Goal: Information Seeking & Learning: Learn about a topic

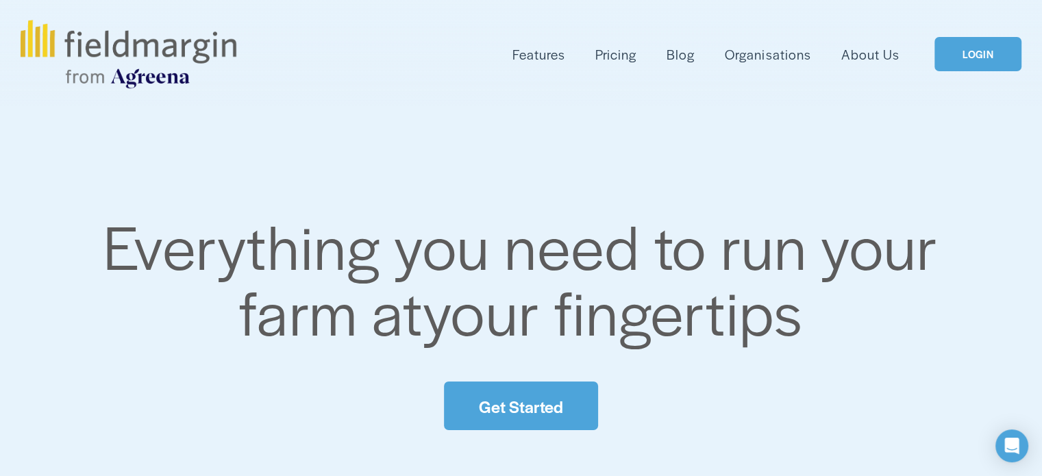
click at [997, 66] on link "LOGIN" at bounding box center [978, 54] width 86 height 35
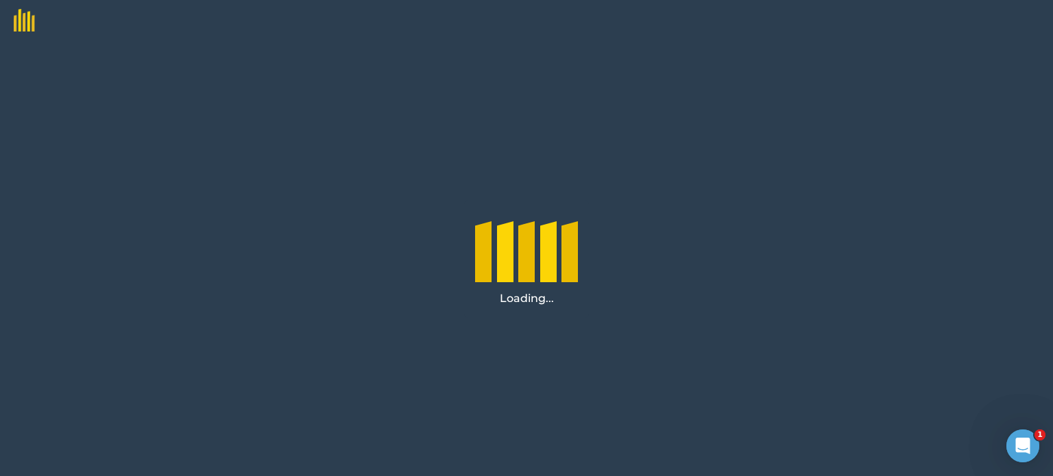
click at [387, 295] on div "Loading..." at bounding box center [526, 258] width 1053 height 435
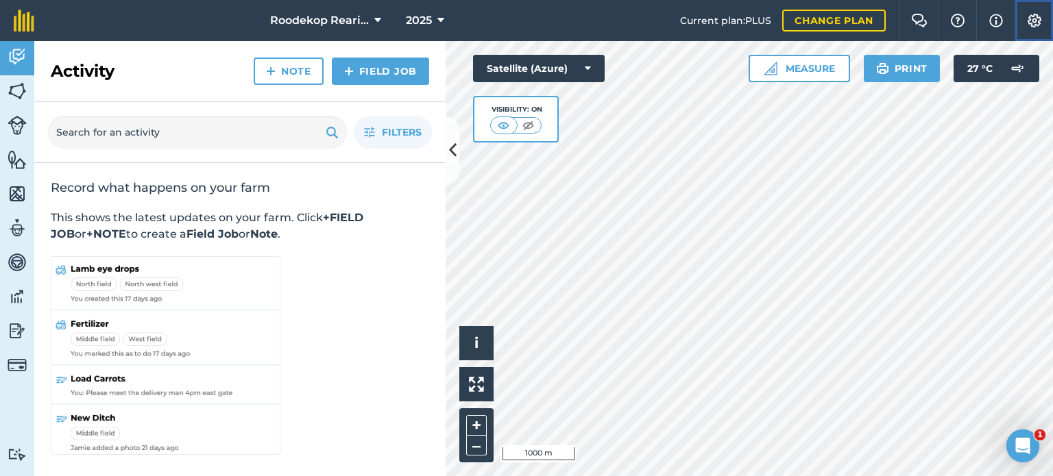
click at [1029, 31] on button "Settings" at bounding box center [1033, 20] width 38 height 41
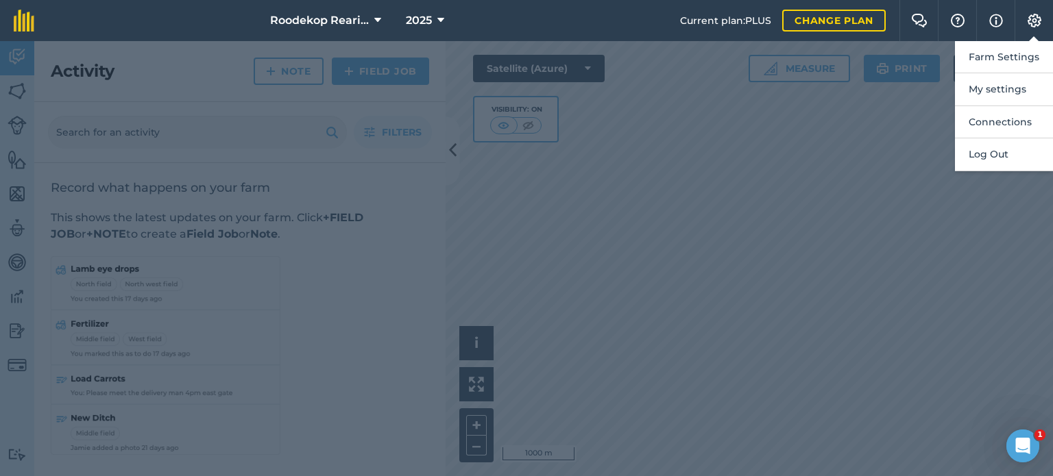
click at [763, 233] on div at bounding box center [526, 258] width 1053 height 435
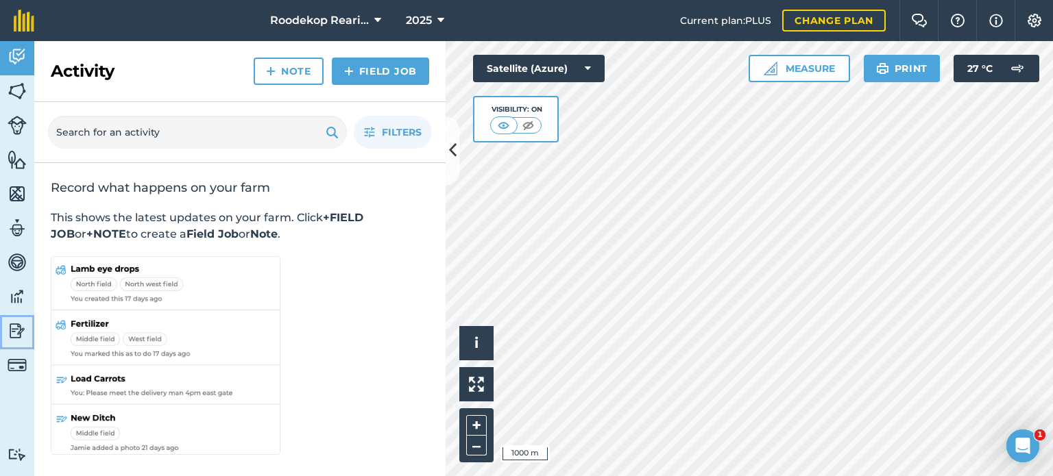
click at [13, 328] on img at bounding box center [17, 331] width 19 height 21
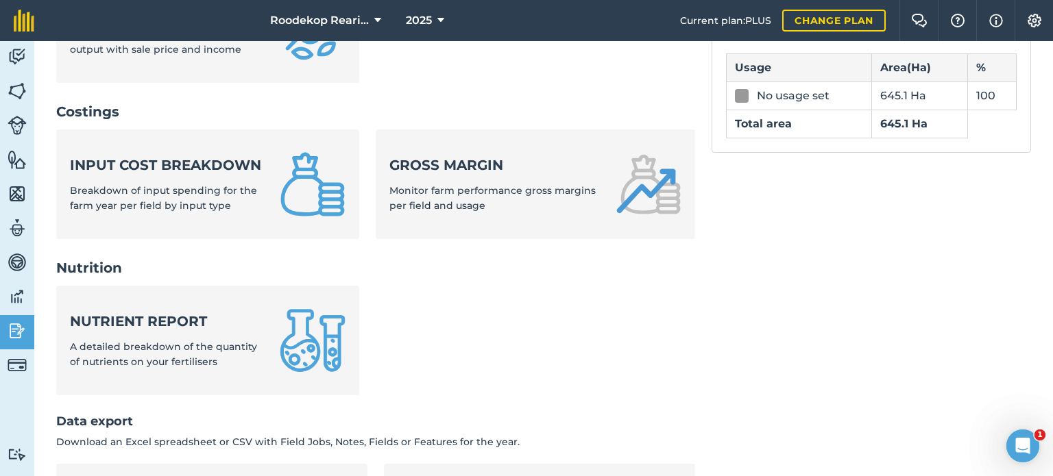
scroll to position [620, 0]
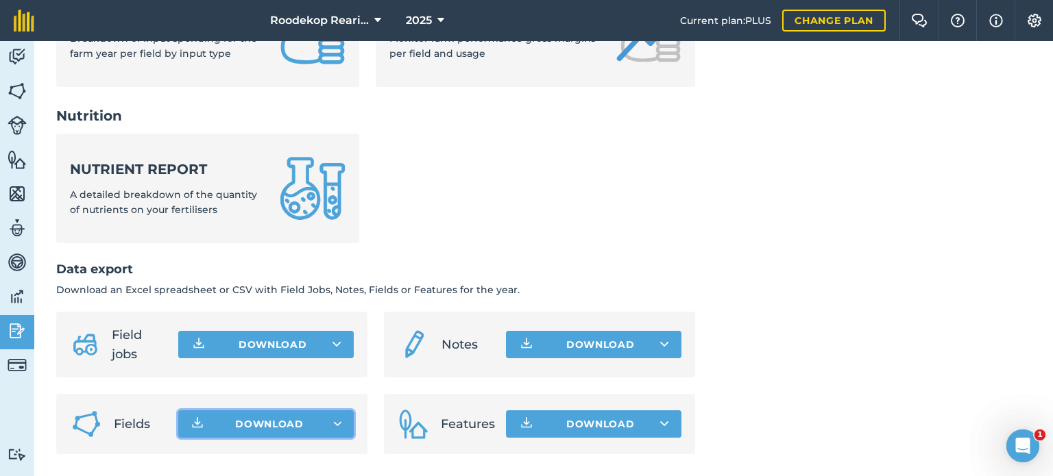
click at [337, 426] on icon "button" at bounding box center [338, 423] width 10 height 5
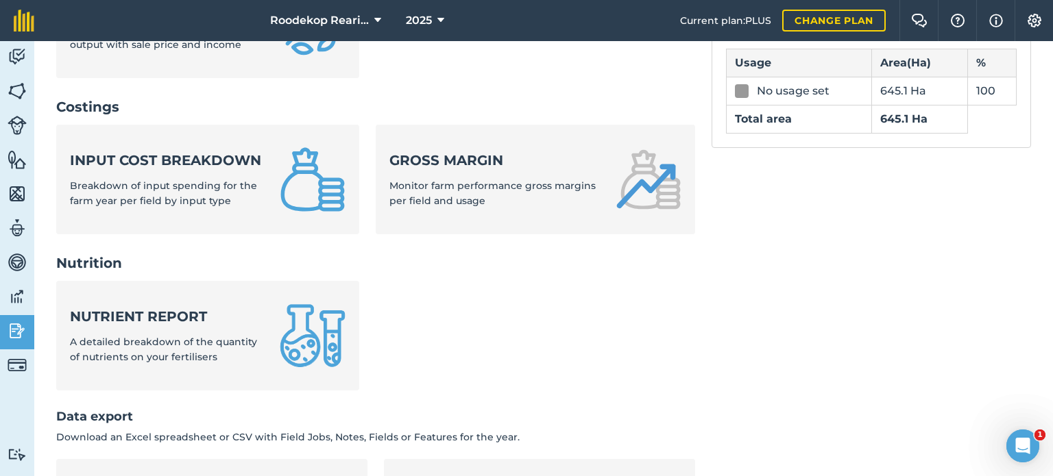
scroll to position [414, 0]
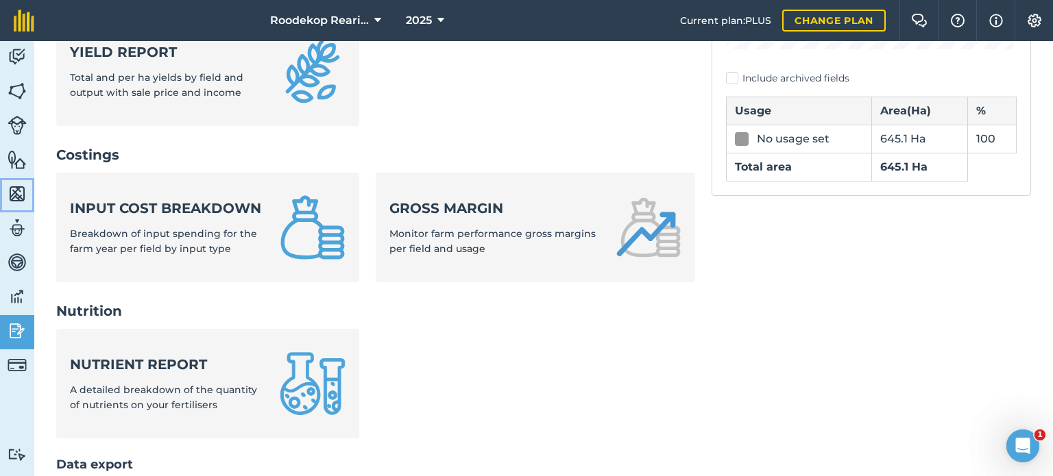
click at [19, 193] on img at bounding box center [17, 194] width 19 height 21
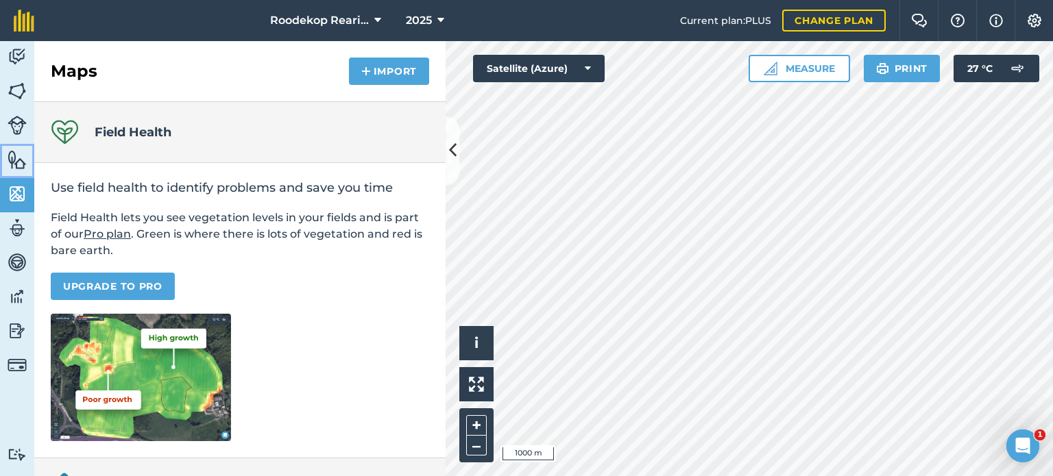
click at [20, 167] on img at bounding box center [17, 159] width 19 height 21
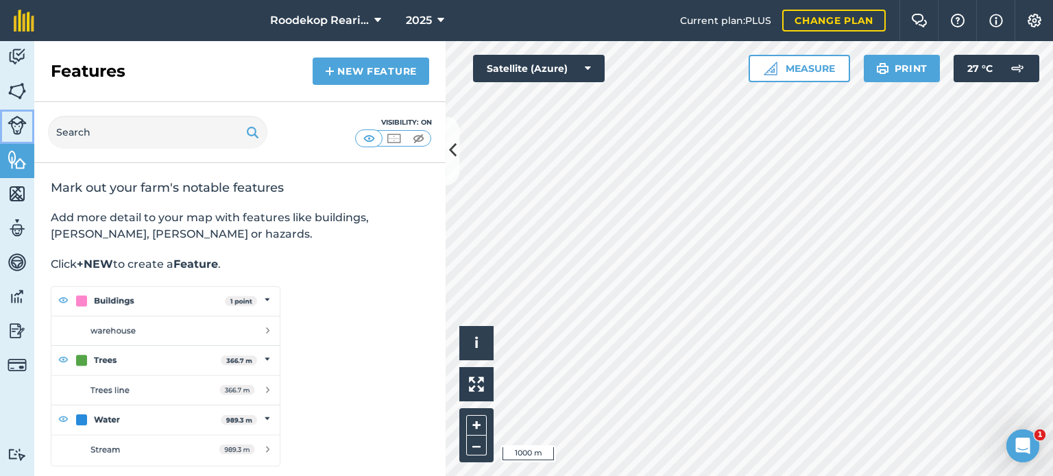
click at [8, 132] on img at bounding box center [17, 125] width 19 height 19
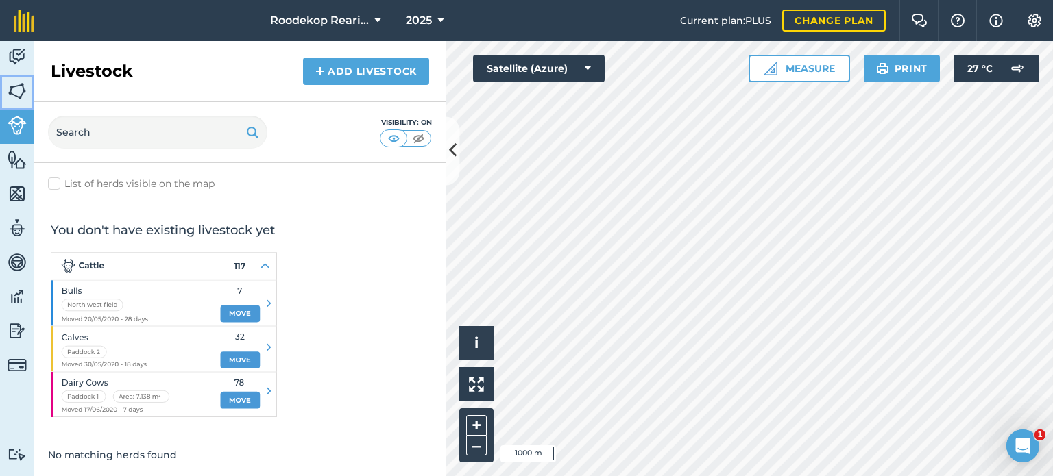
click at [22, 84] on img at bounding box center [17, 91] width 19 height 21
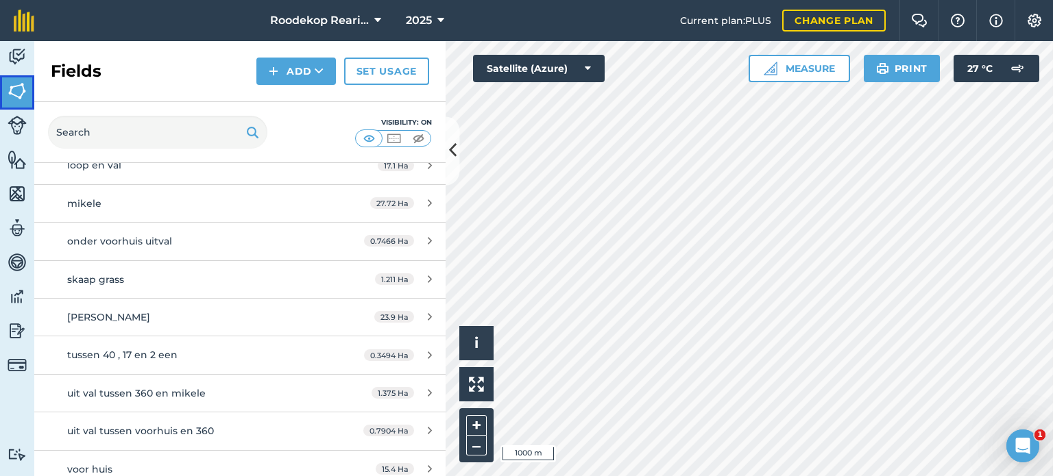
scroll to position [1452, 0]
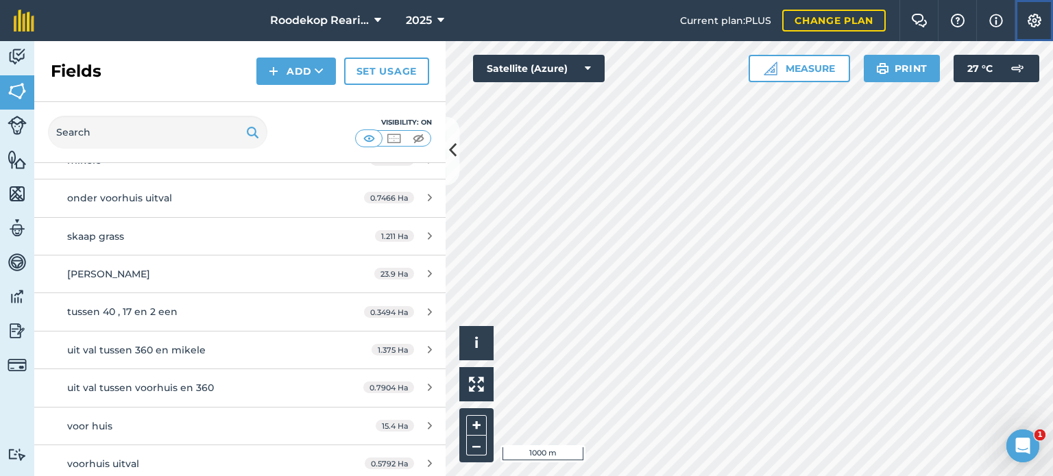
click at [1024, 24] on button "Settings" at bounding box center [1033, 20] width 38 height 41
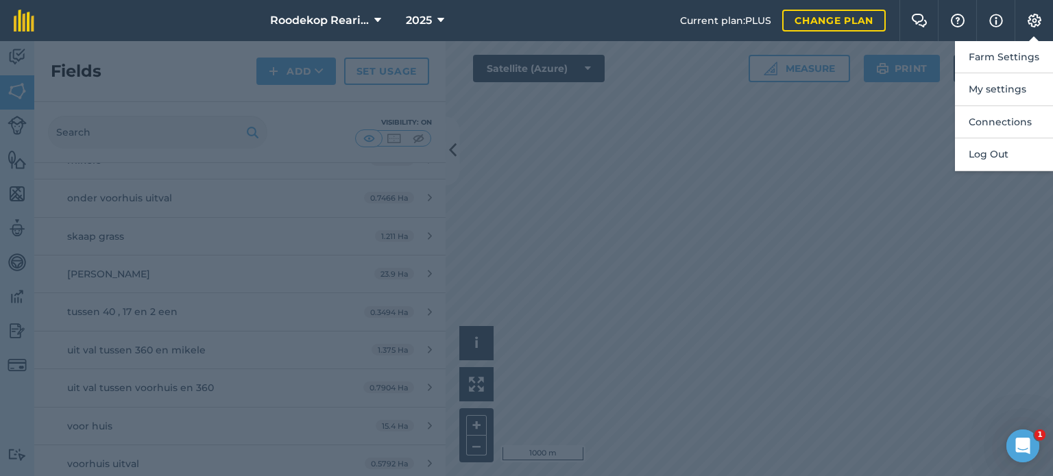
click at [827, 123] on div at bounding box center [526, 258] width 1053 height 435
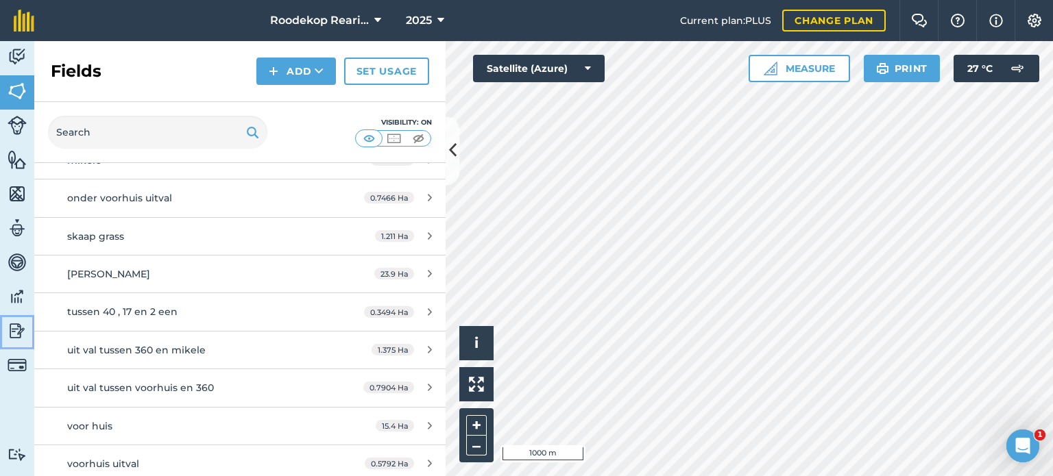
click at [23, 323] on img at bounding box center [17, 331] width 19 height 21
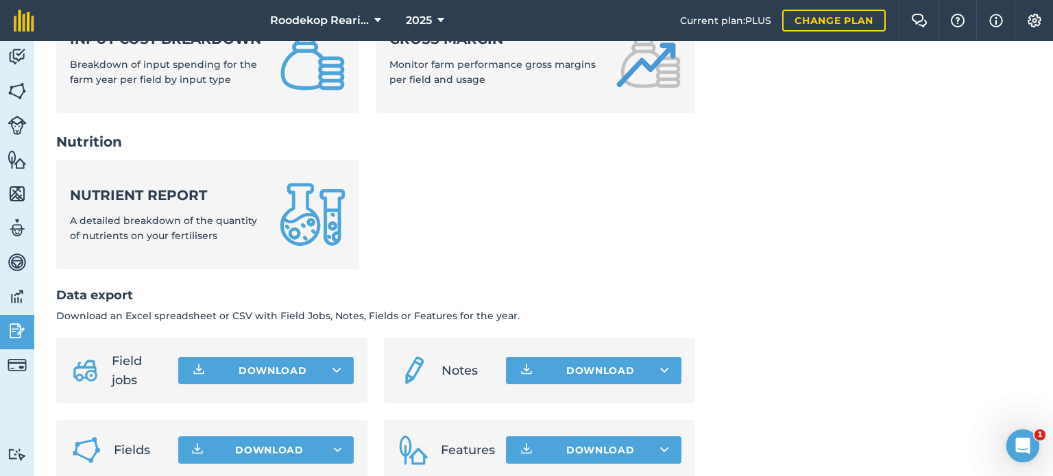
scroll to position [612, 0]
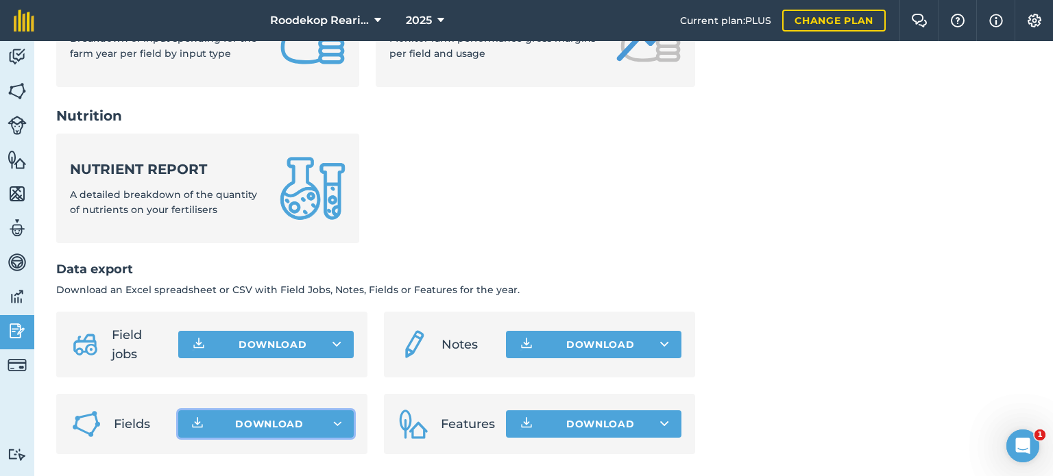
click at [228, 419] on button "Download" at bounding box center [265, 424] width 175 height 27
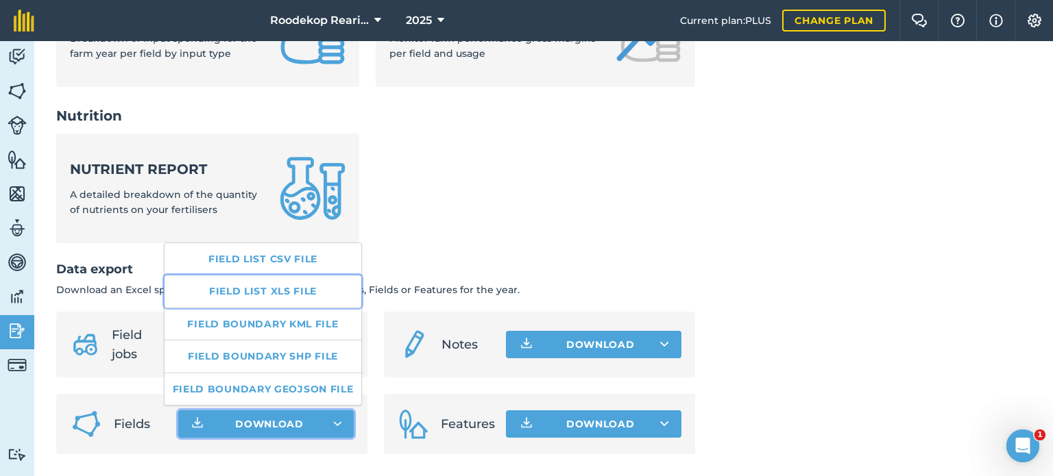
click at [303, 289] on link "Field list XLS file" at bounding box center [262, 292] width 197 height 32
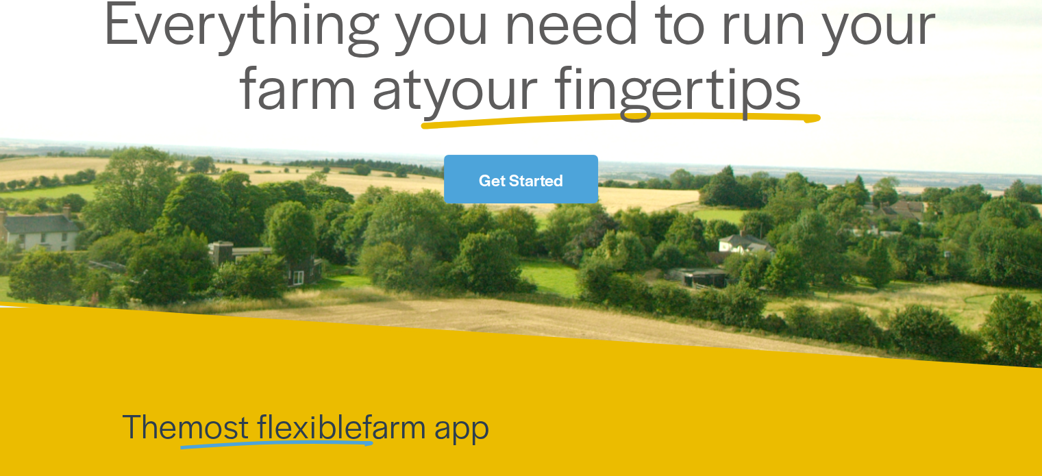
scroll to position [274, 0]
click at [528, 194] on link "Get Started" at bounding box center [521, 179] width 154 height 49
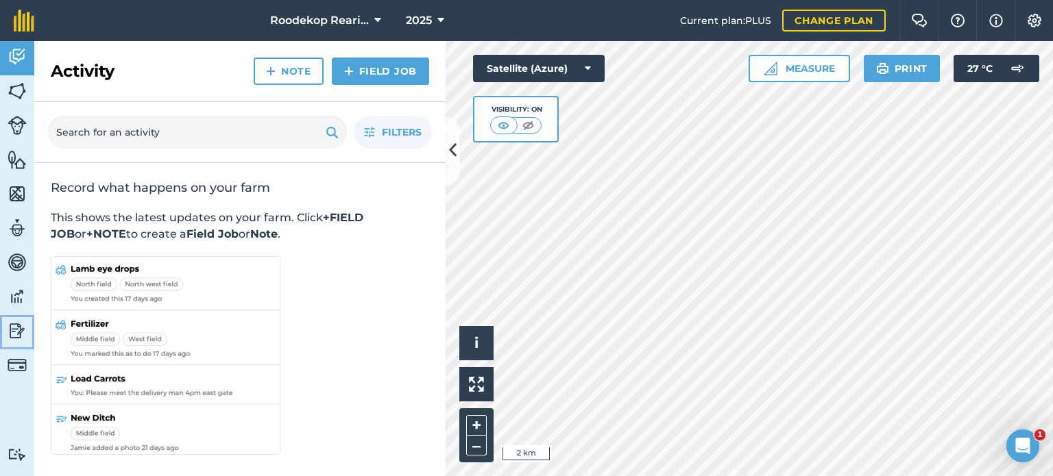
click at [21, 336] on img at bounding box center [17, 331] width 19 height 21
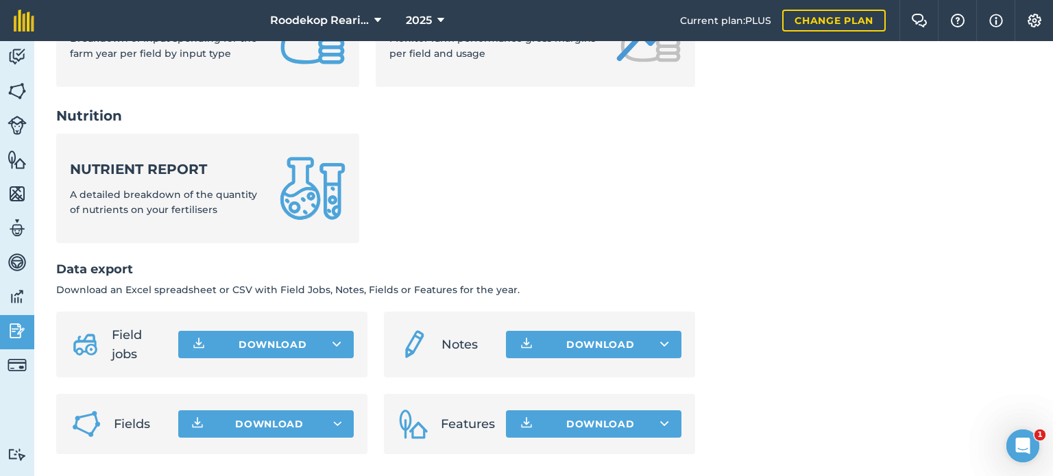
scroll to position [620, 0]
click at [326, 426] on button "Download" at bounding box center [265, 424] width 175 height 27
click at [16, 156] on img at bounding box center [17, 159] width 19 height 21
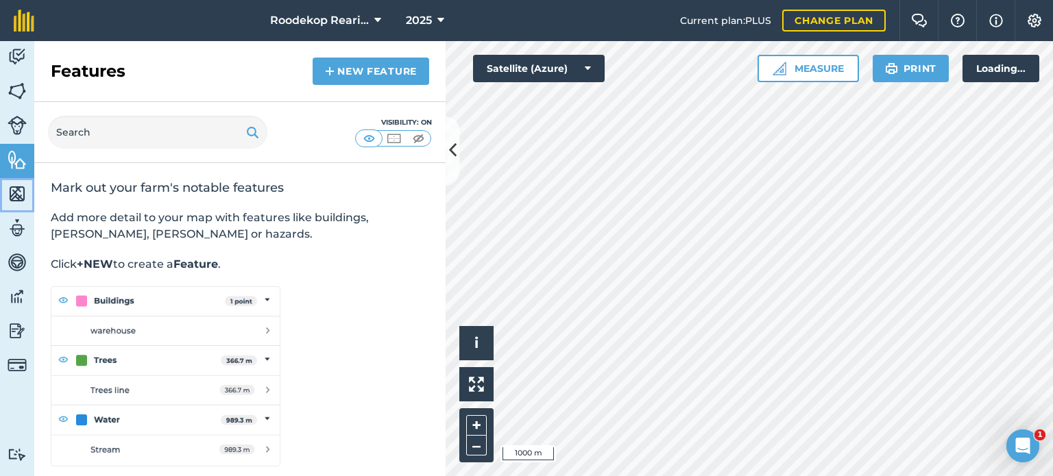
click at [21, 195] on img at bounding box center [17, 194] width 19 height 21
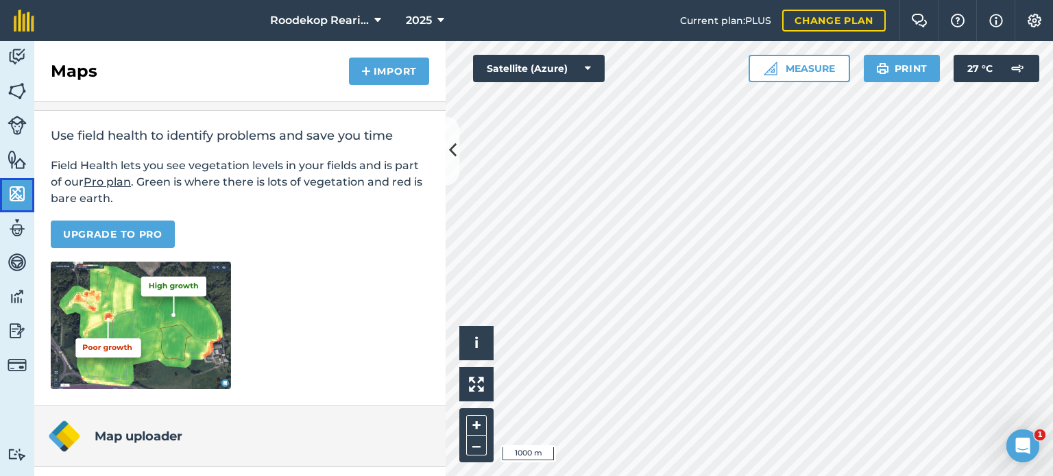
scroll to position [258, 0]
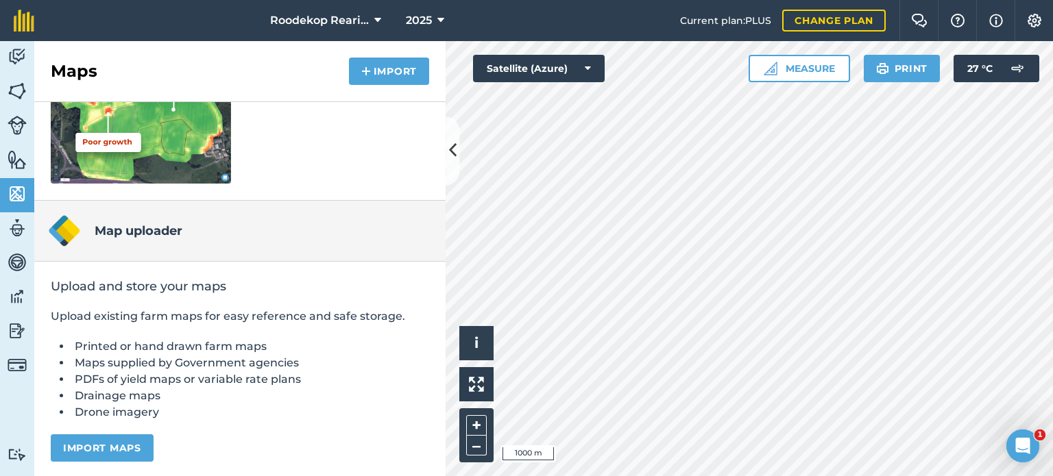
click at [121, 358] on li "Maps supplied by Government agencies" at bounding box center [250, 363] width 358 height 16
click at [110, 343] on li "Printed or hand drawn farm maps" at bounding box center [250, 347] width 358 height 16
click at [118, 238] on h4 "Map uploader" at bounding box center [139, 230] width 88 height 19
click at [88, 303] on div "Upload and store your maps Upload existing farm maps for easy reference and saf…" at bounding box center [239, 370] width 411 height 217
click at [97, 315] on p "Upload existing farm maps for easy reference and safe storage." at bounding box center [240, 316] width 378 height 16
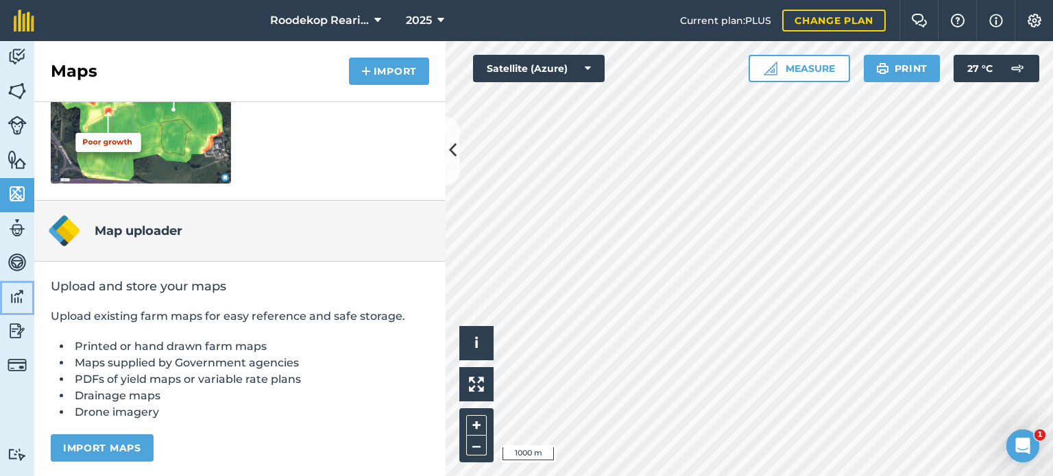
click at [12, 295] on img at bounding box center [17, 296] width 19 height 21
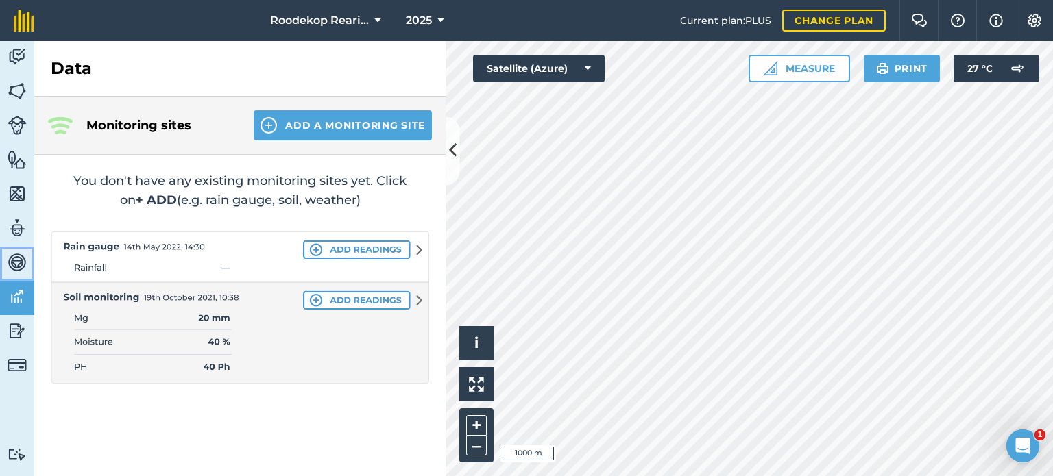
click at [19, 262] on img at bounding box center [17, 262] width 19 height 21
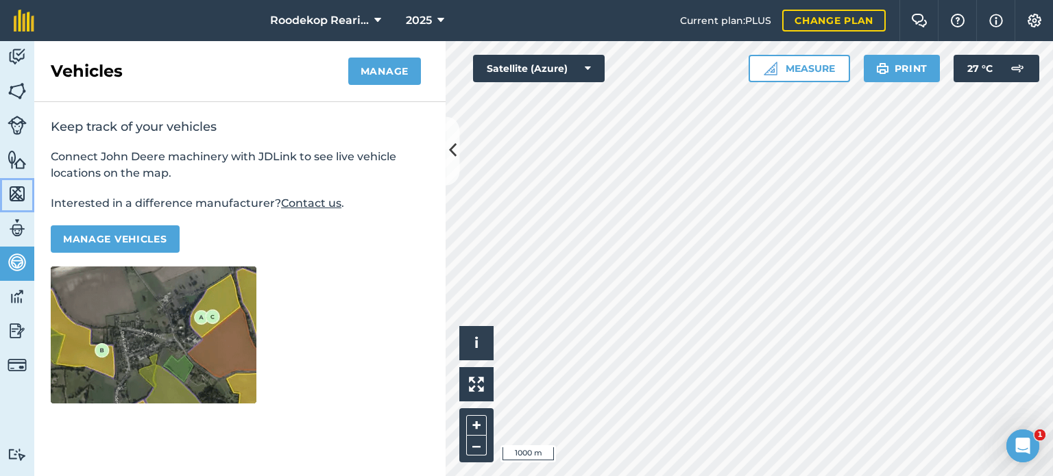
click at [14, 186] on img at bounding box center [17, 194] width 19 height 21
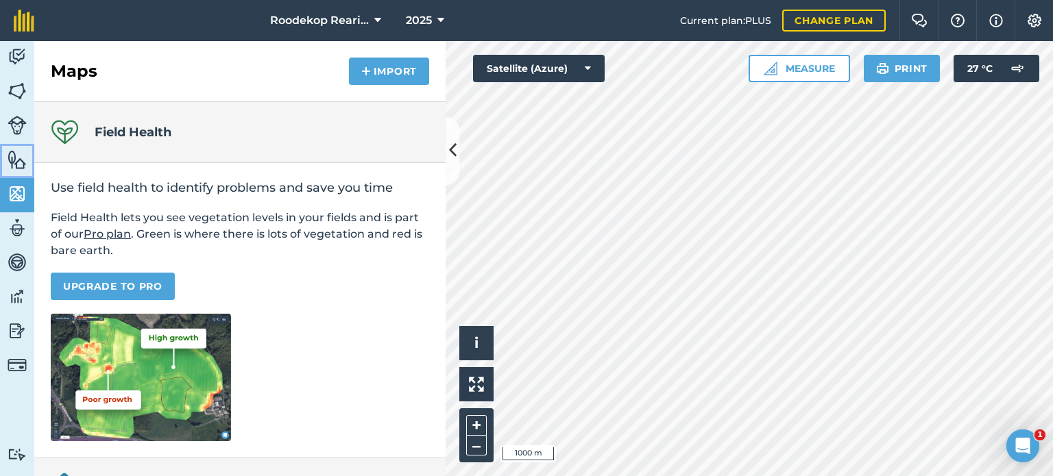
click at [14, 160] on img at bounding box center [17, 159] width 19 height 21
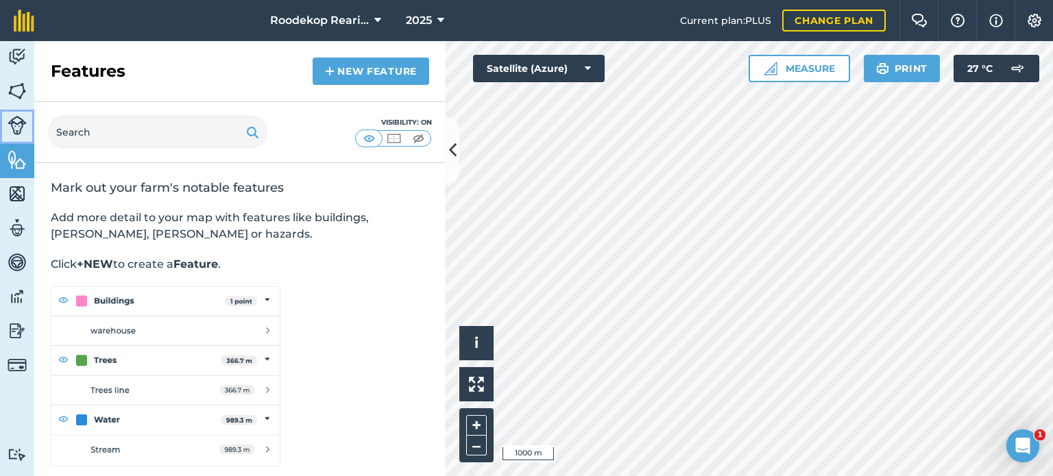
click at [14, 142] on link "Livestock" at bounding box center [17, 127] width 34 height 34
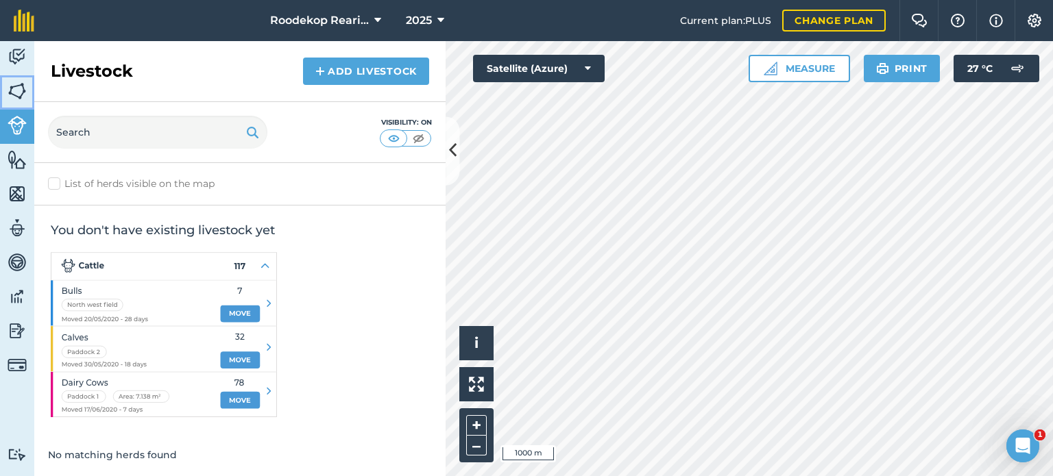
click at [24, 95] on img at bounding box center [17, 91] width 19 height 21
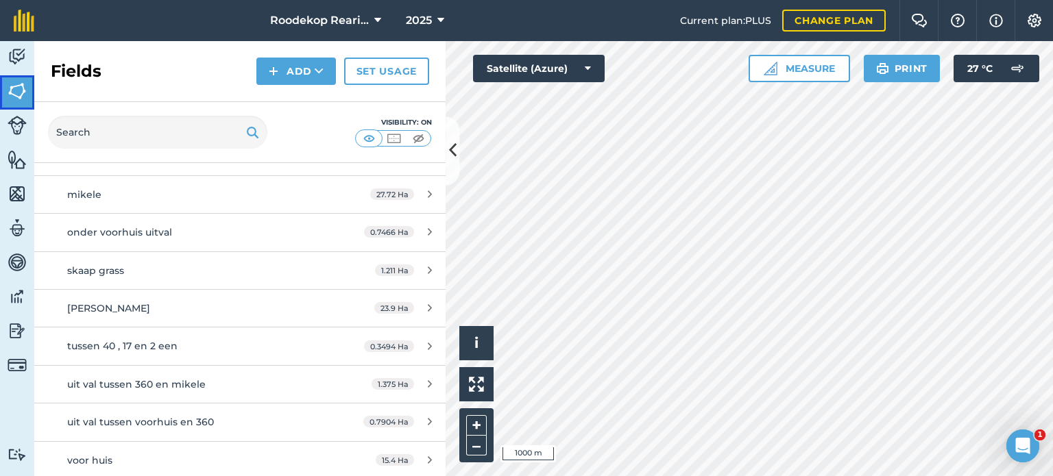
scroll to position [1452, 0]
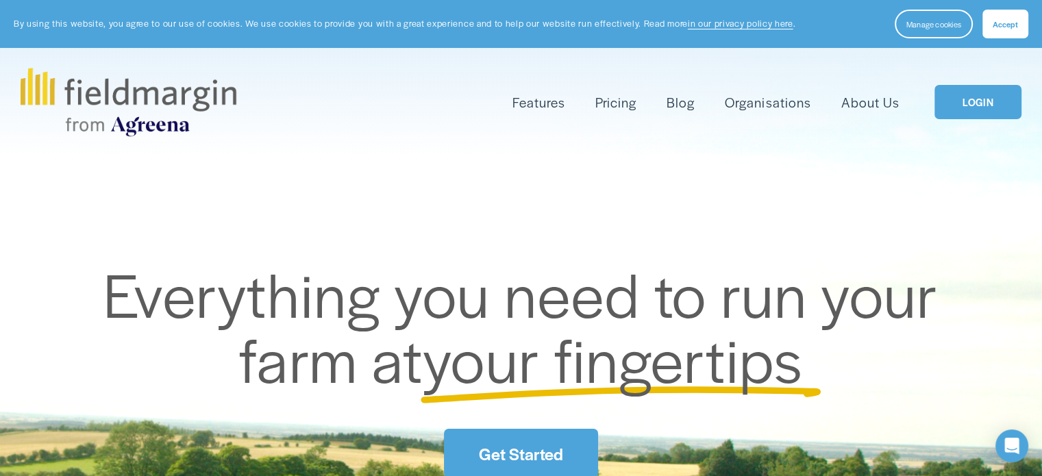
drag, startPoint x: 0, startPoint y: 0, endPoint x: 957, endPoint y: 107, distance: 962.7
click at [957, 107] on link "LOGIN" at bounding box center [978, 102] width 86 height 35
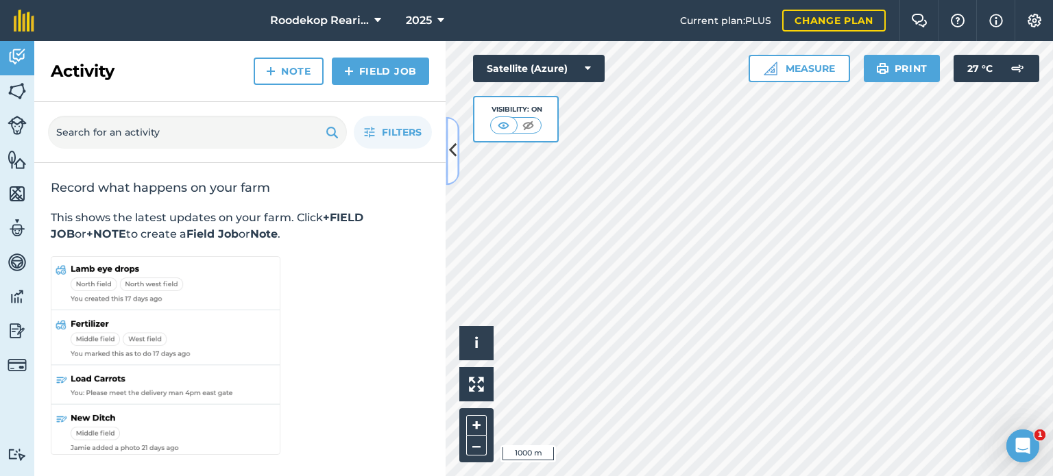
click at [448, 150] on button at bounding box center [452, 151] width 14 height 69
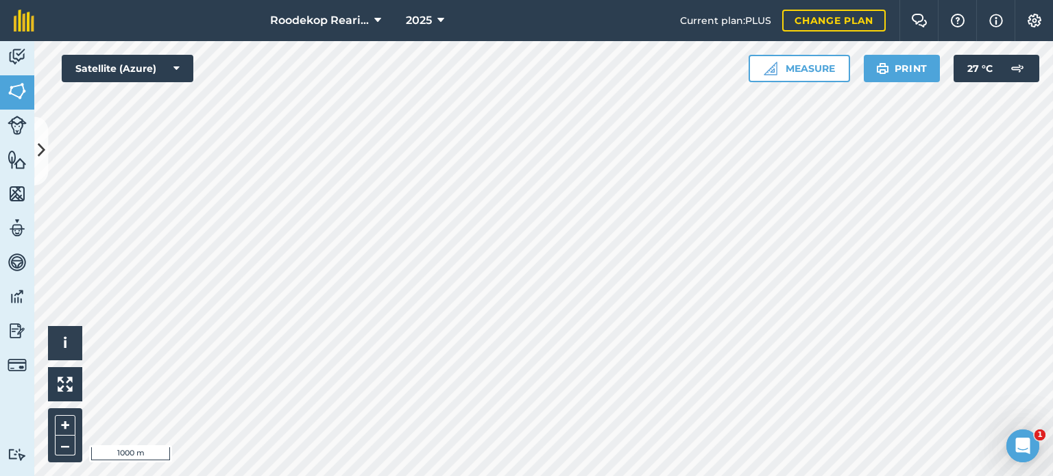
click at [623, 476] on html "Roodekop Rearing 2025 Current plan : PLUS Change plan Farm Chat Help Info Setti…" at bounding box center [526, 238] width 1053 height 476
click at [884, 68] on img at bounding box center [882, 68] width 13 height 16
click at [29, 90] on link "Fields" at bounding box center [17, 92] width 34 height 34
click at [888, 71] on img at bounding box center [882, 68] width 13 height 16
drag, startPoint x: 1005, startPoint y: 436, endPoint x: 737, endPoint y: 341, distance: 284.2
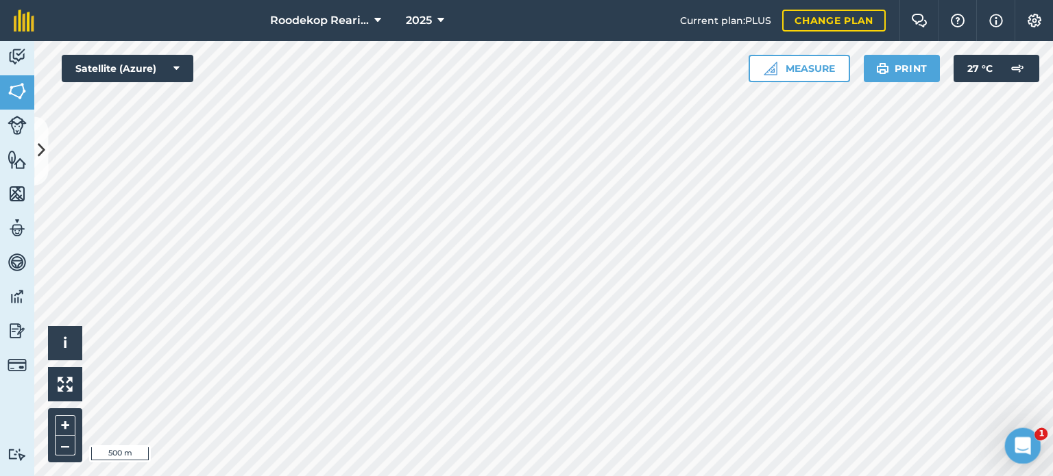
click at [1004, 428] on html at bounding box center [1020, 444] width 33 height 33
click at [578, 476] on html "Roodekop Rearing 2025 Current plan : PLUS Change plan Farm Chat Help Info Setti…" at bounding box center [526, 238] width 1053 height 476
click at [658, 476] on html "Roodekop Rearing 2025 Current plan : PLUS Change plan Farm Chat Help Info Setti…" at bounding box center [526, 238] width 1053 height 476
click at [917, 76] on button "Print" at bounding box center [902, 68] width 77 height 27
click at [24, 98] on img at bounding box center [17, 91] width 19 height 21
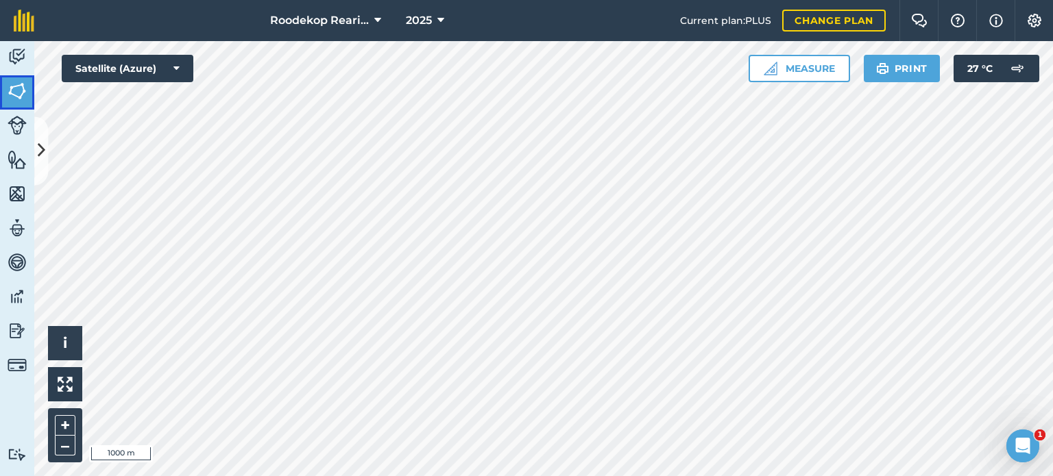
click at [17, 93] on img at bounding box center [17, 91] width 19 height 21
click at [43, 136] on button at bounding box center [41, 151] width 14 height 69
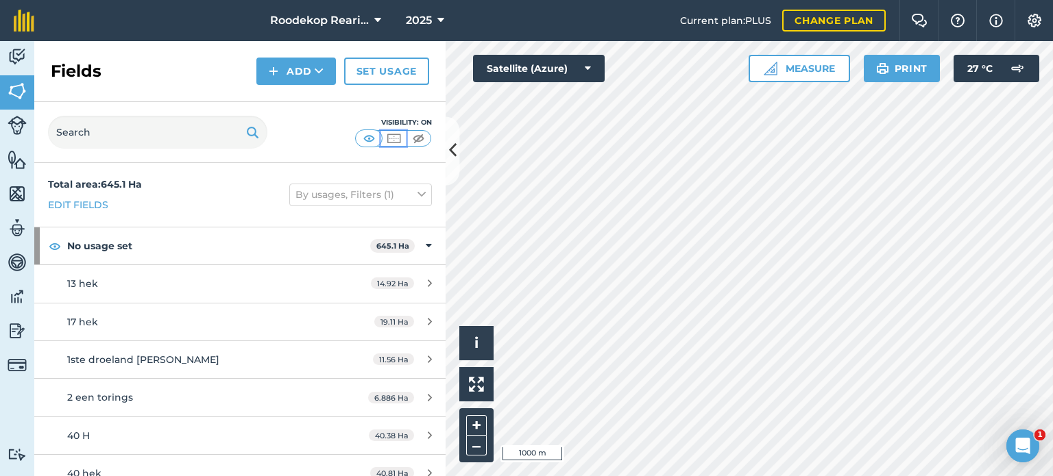
click at [397, 136] on img at bounding box center [393, 139] width 17 height 14
click at [416, 141] on img at bounding box center [418, 139] width 17 height 14
click at [374, 134] on img at bounding box center [368, 139] width 17 height 14
click at [455, 162] on icon at bounding box center [453, 151] width 8 height 24
